Goal: Communication & Community: Connect with others

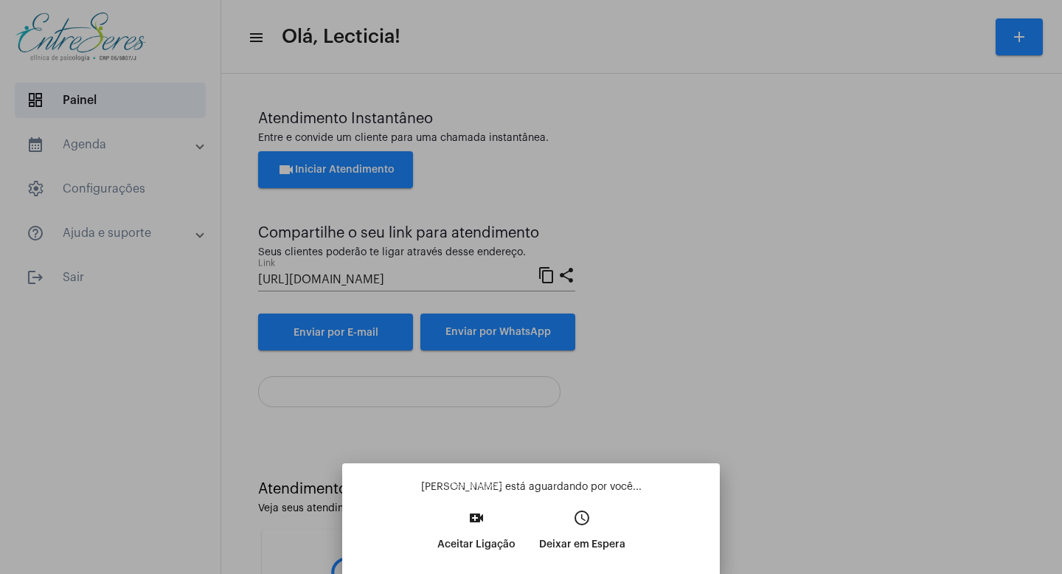
click at [458, 527] on button "video_call Aceitar Ligação" at bounding box center [476, 535] width 102 height 63
